Goal: Obtain resource: Obtain resource

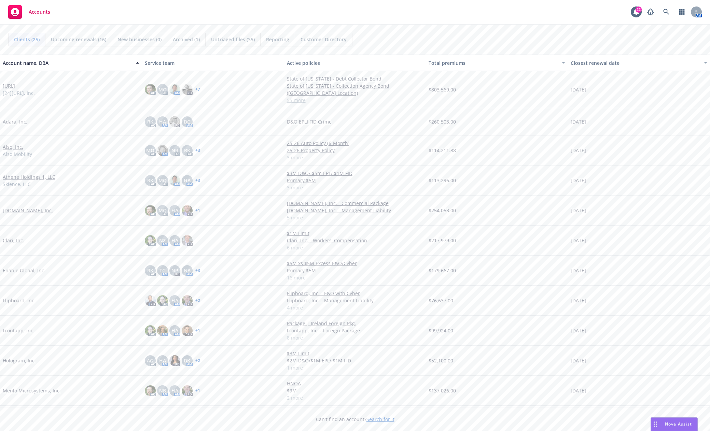
click at [28, 329] on link "Frontapp, Inc." at bounding box center [19, 330] width 32 height 7
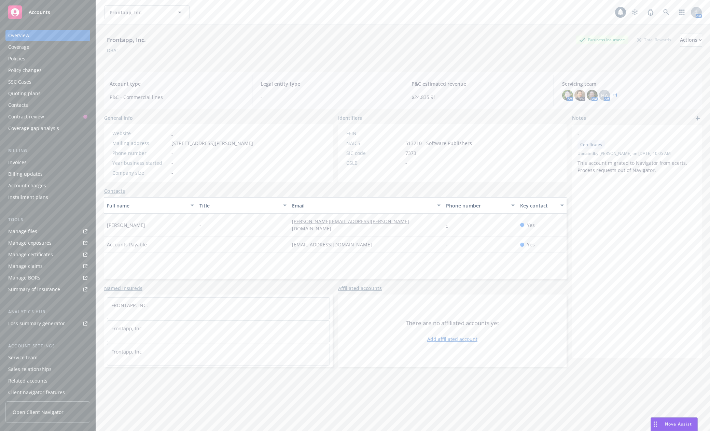
click at [27, 60] on div "Policies" at bounding box center [47, 58] width 79 height 11
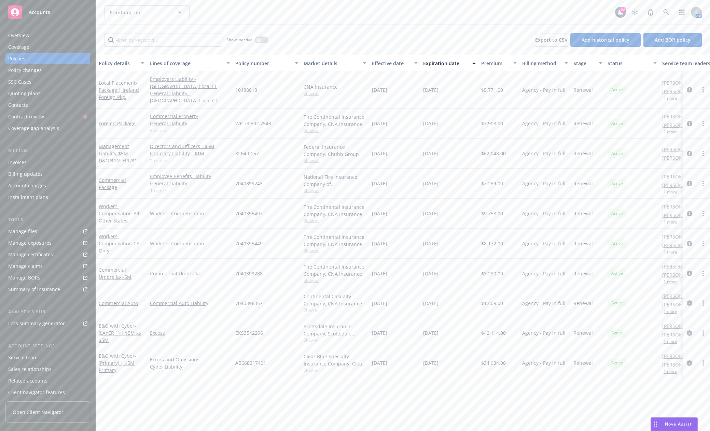
click at [42, 230] on link "Manage files" at bounding box center [47, 231] width 85 height 11
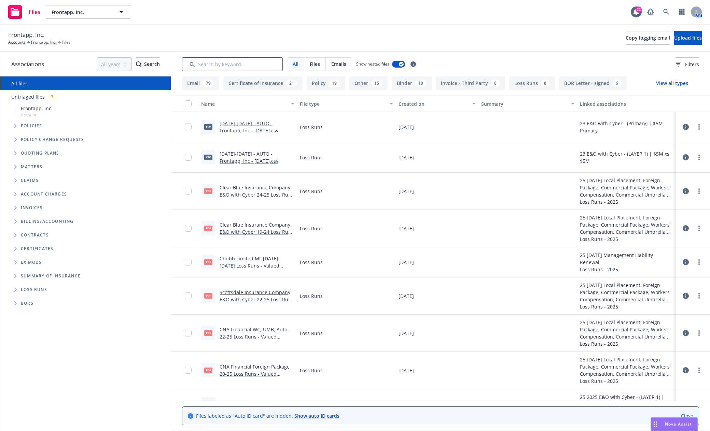
click at [223, 65] on input "Search by keyword..." at bounding box center [232, 64] width 101 height 14
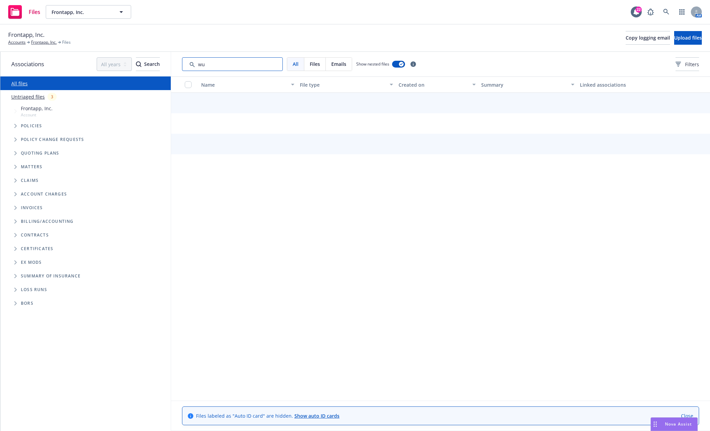
type input "w"
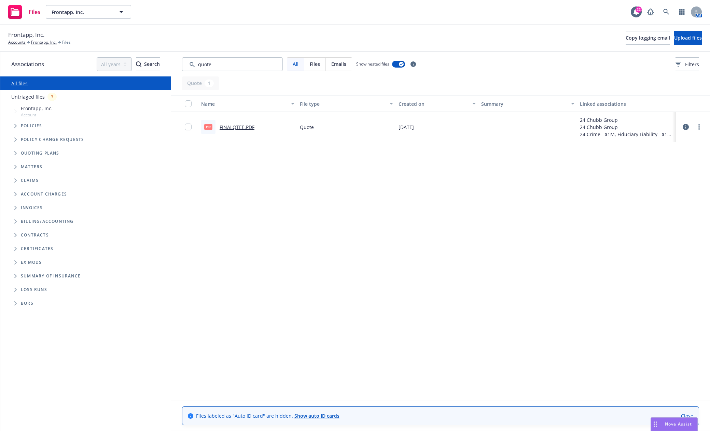
click at [578, 233] on div "Name File type Created on Summary Linked associations PDF FINALQTEE.PDF Quote 0…" at bounding box center [440, 248] width 539 height 305
drag, startPoint x: 232, startPoint y: 71, endPoint x: 165, endPoint y: 68, distance: 67.0
click at [165, 68] on div "Associations All years 2027 2026 2025 2024 2023 2022 2021 2020 2019 2018 2017 2…" at bounding box center [355, 242] width 710 height 380
type input "soi"
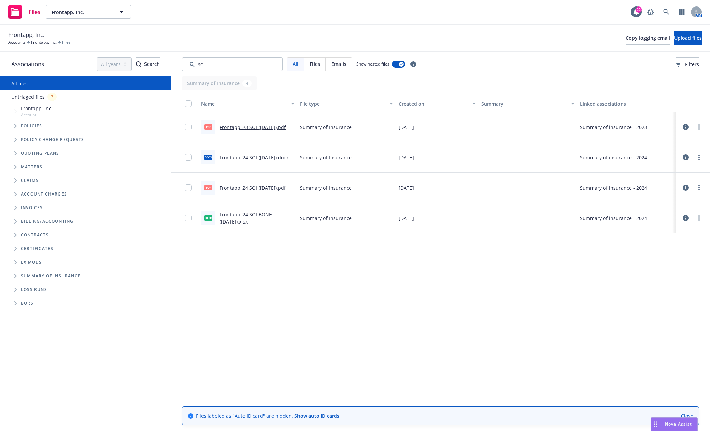
click at [266, 127] on link "Frontapp_23 SOI (9.28.23).pdf" at bounding box center [253, 127] width 66 height 6
click at [263, 189] on link "Frontapp_24 SOI (4.8.2025).pdf" at bounding box center [253, 188] width 66 height 6
